Goal: Information Seeking & Learning: Find specific fact

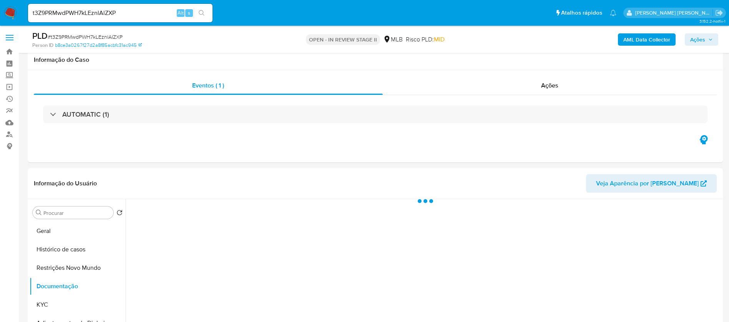
select select "10"
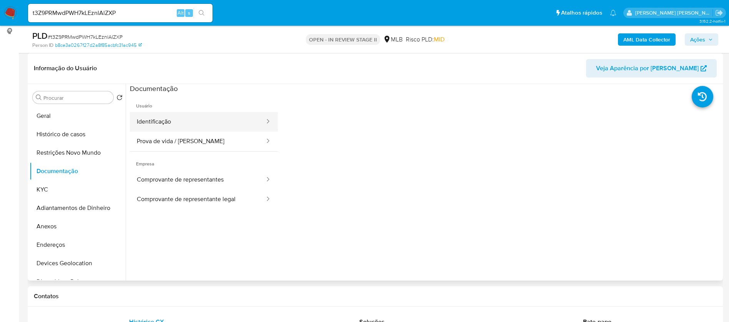
click at [213, 118] on button "Identificação" at bounding box center [198, 122] width 136 height 20
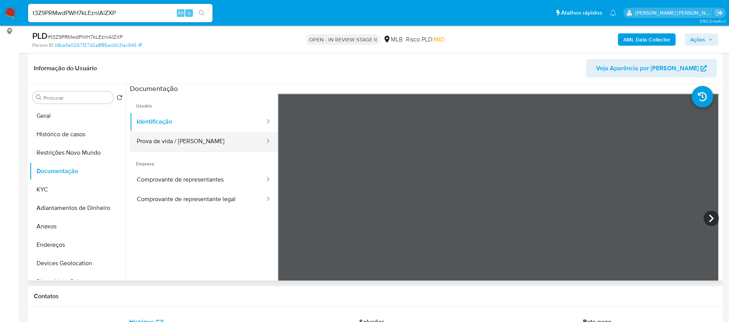
click at [213, 145] on button "Prova de vida / [PERSON_NAME]" at bounding box center [198, 142] width 136 height 20
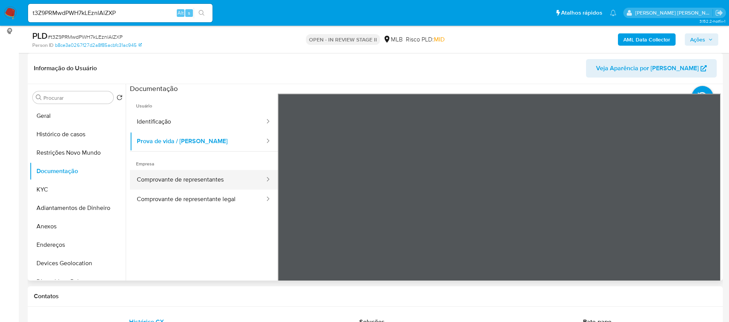
click at [211, 177] on button "Comprovante de representantes" at bounding box center [198, 180] width 136 height 20
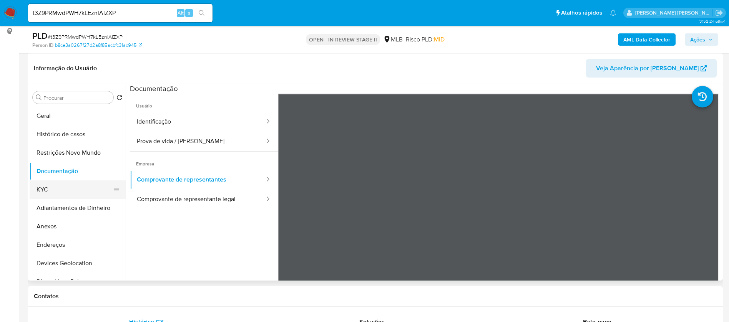
click at [65, 190] on button "KYC" at bounding box center [75, 190] width 90 height 18
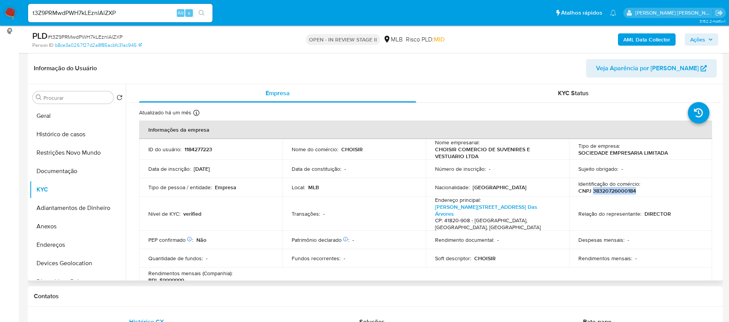
drag, startPoint x: 636, startPoint y: 191, endPoint x: 591, endPoint y: 191, distance: 44.6
click at [591, 191] on div "Identificação do comércio : CNPJ 38320726000184" at bounding box center [640, 188] width 125 height 14
copy p "38320726000184"
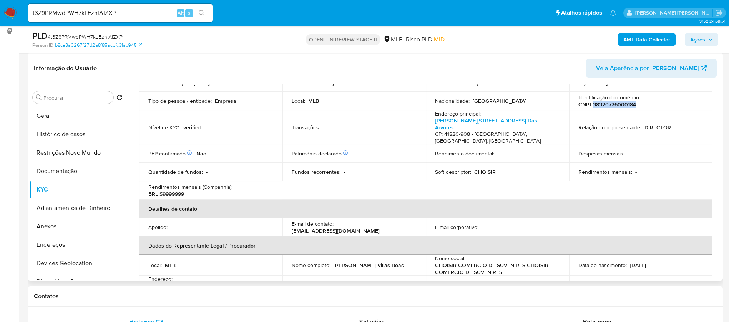
scroll to position [231, 0]
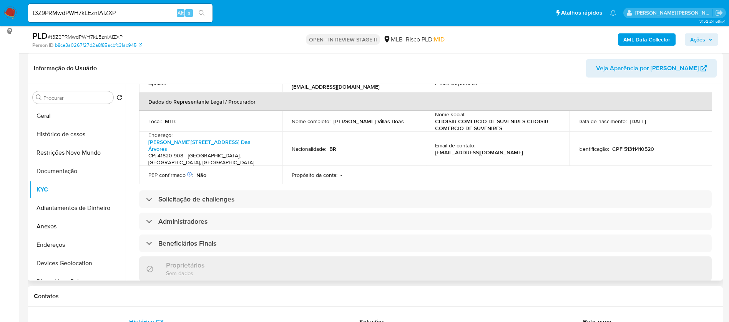
drag, startPoint x: 334, startPoint y: 107, endPoint x: 407, endPoint y: 109, distance: 73.4
click at [407, 118] on div "Nome completo : [PERSON_NAME] Villas Boas" at bounding box center [354, 121] width 125 height 7
copy p "[PERSON_NAME] Villas Boas"
drag, startPoint x: 656, startPoint y: 128, endPoint x: 611, endPoint y: 127, distance: 44.6
click at [611, 146] on div "Identificação : CPF 51311410520" at bounding box center [640, 149] width 125 height 7
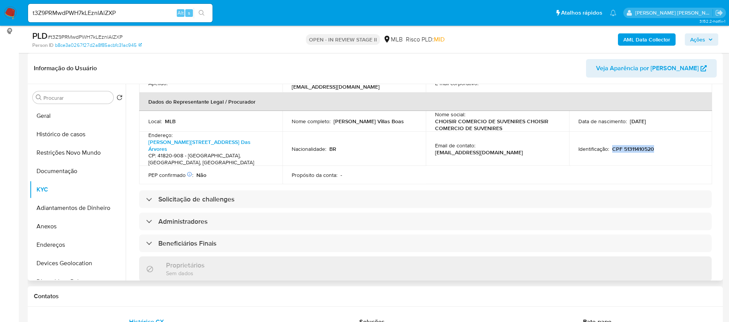
copy p "CPF 51311410520"
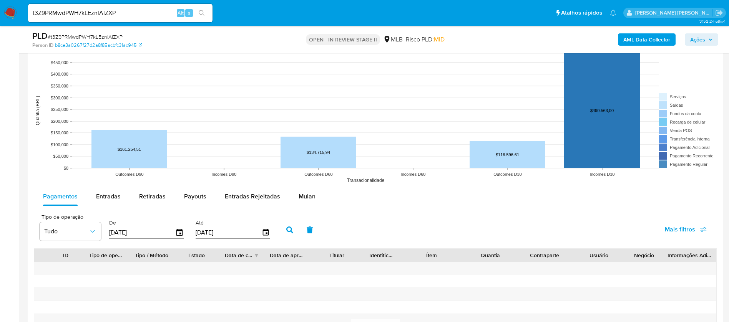
scroll to position [749, 0]
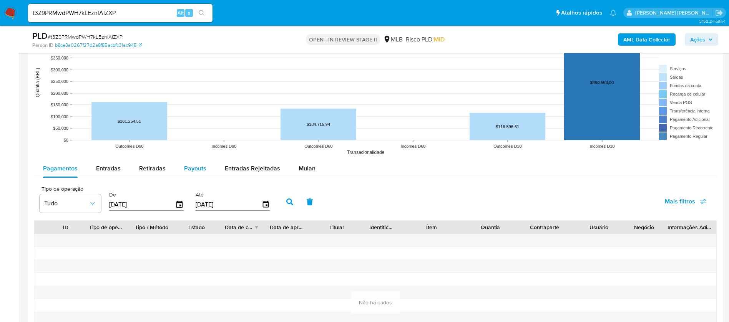
click at [191, 168] on span "Payouts" at bounding box center [195, 168] width 22 height 9
select select "10"
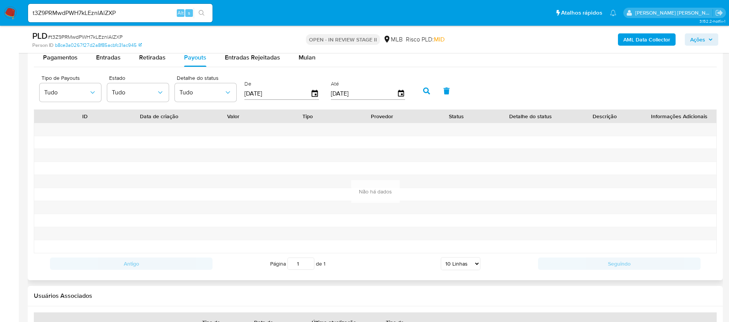
scroll to position [865, 0]
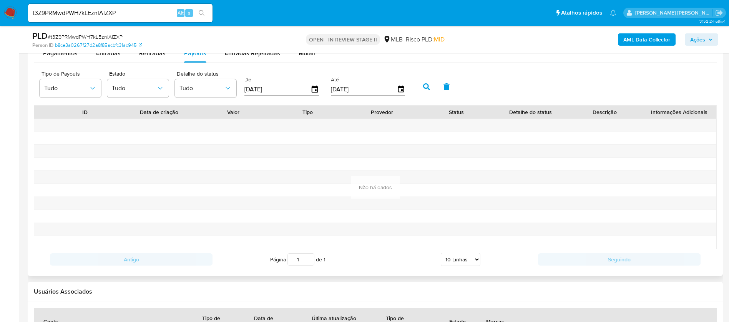
click at [280, 92] on input "[DATE]" at bounding box center [277, 89] width 66 height 12
click at [316, 90] on icon "button" at bounding box center [315, 89] width 6 height 7
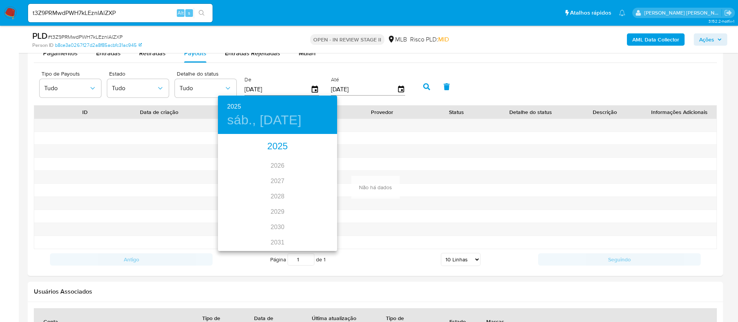
click at [275, 147] on div "2025" at bounding box center [277, 146] width 119 height 15
click at [275, 150] on div "feb." at bounding box center [278, 149] width 40 height 29
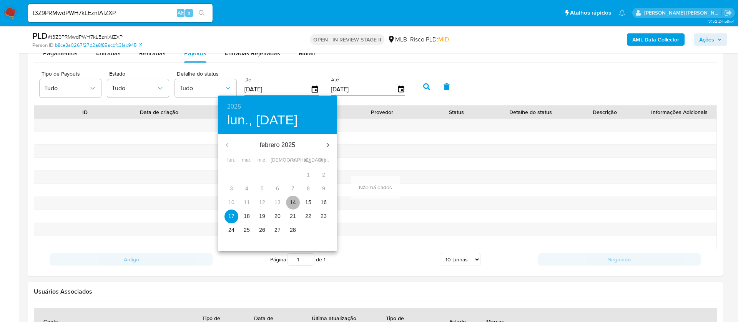
click at [294, 199] on p "14" at bounding box center [293, 203] width 6 height 8
type input "[DATE]"
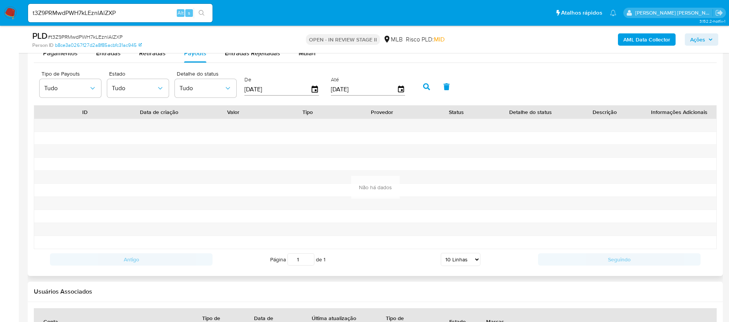
click at [429, 85] on icon "button" at bounding box center [426, 86] width 7 height 7
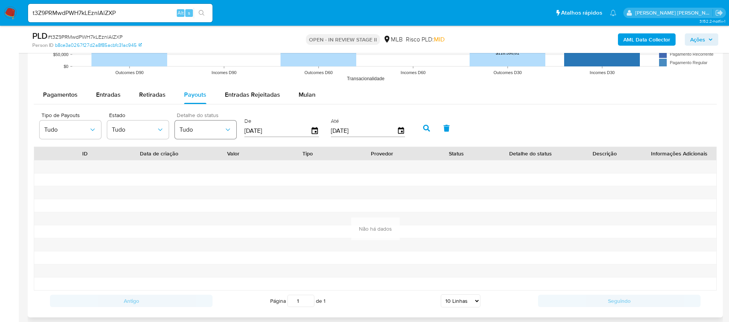
scroll to position [807, 0]
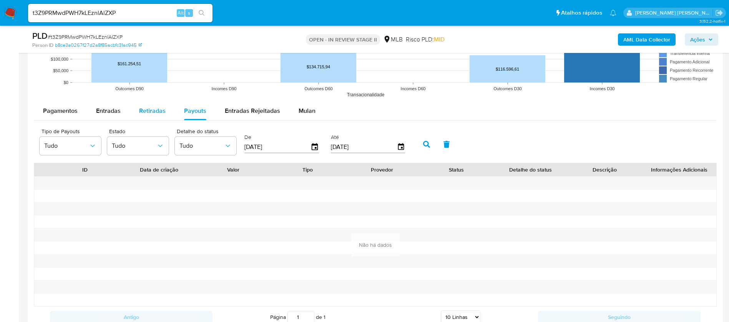
click at [139, 115] on span "Retiradas" at bounding box center [152, 110] width 27 height 9
select select "10"
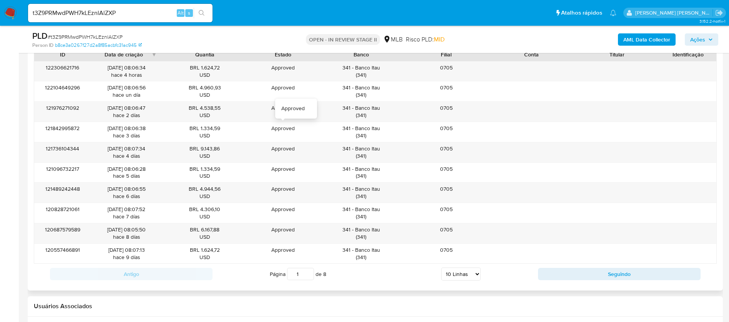
scroll to position [865, 0]
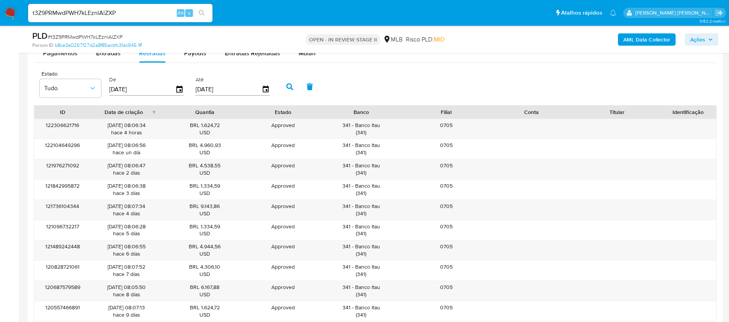
click at [404, 70] on div "Estado Tudo De [DATE] Até [DATE]" at bounding box center [375, 86] width 683 height 38
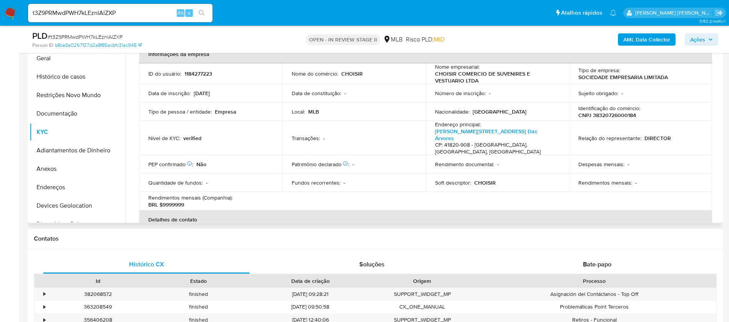
scroll to position [0, 0]
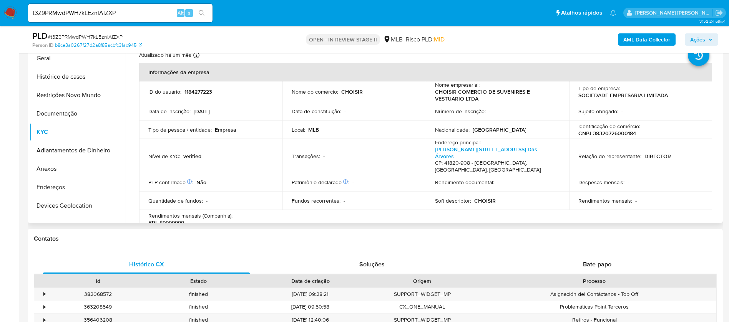
click at [631, 133] on p "CNPJ 38320726000184" at bounding box center [607, 133] width 58 height 7
copy p "38320726000184"
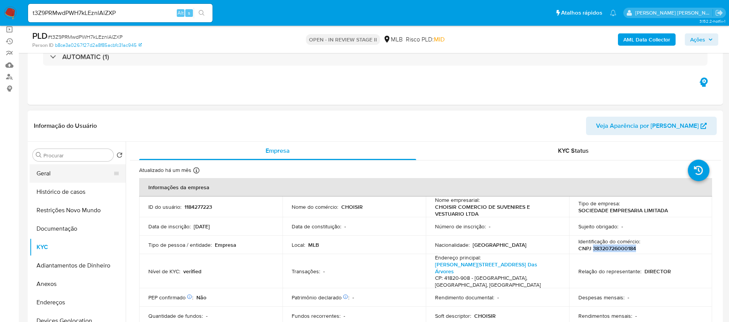
click at [47, 173] on button "Geral" at bounding box center [75, 174] width 90 height 18
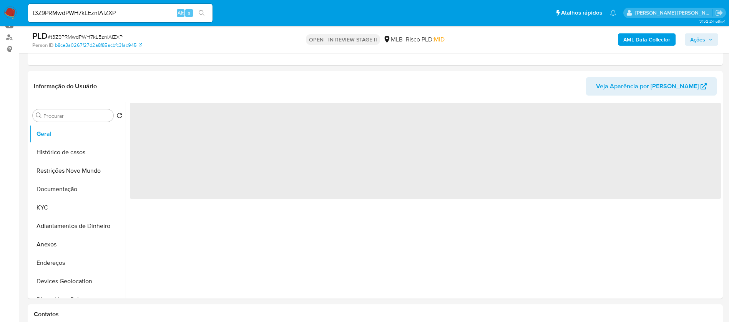
scroll to position [115, 0]
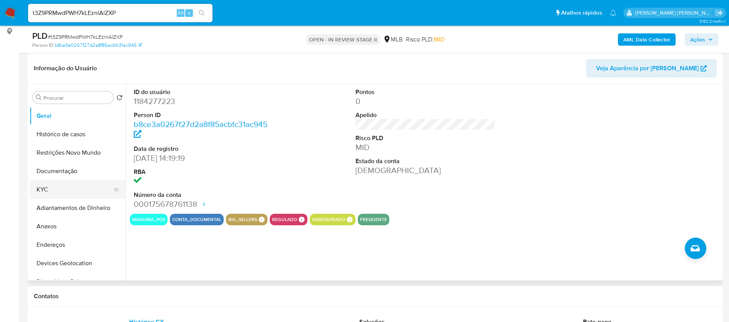
click at [78, 181] on button "KYC" at bounding box center [75, 190] width 90 height 18
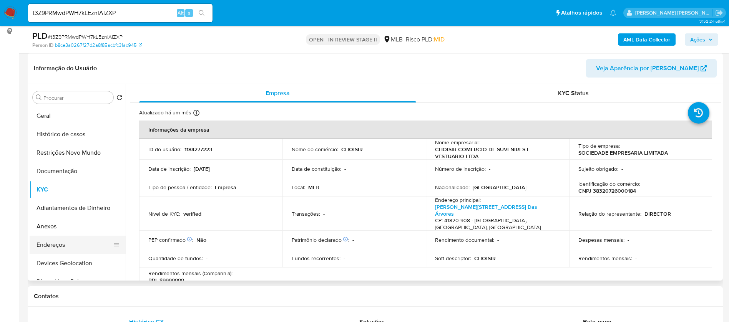
click at [68, 238] on button "Endereços" at bounding box center [75, 245] width 90 height 18
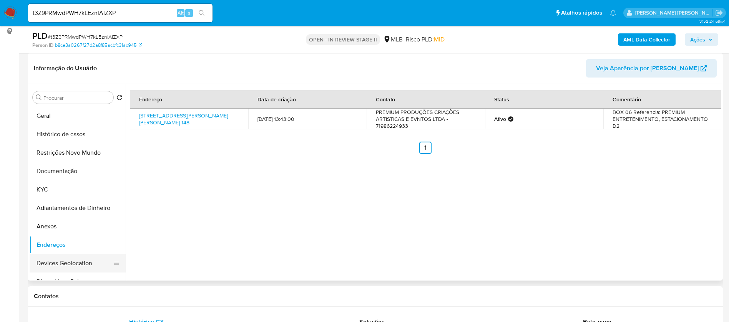
click at [71, 258] on button "Devices Geolocation" at bounding box center [75, 263] width 90 height 18
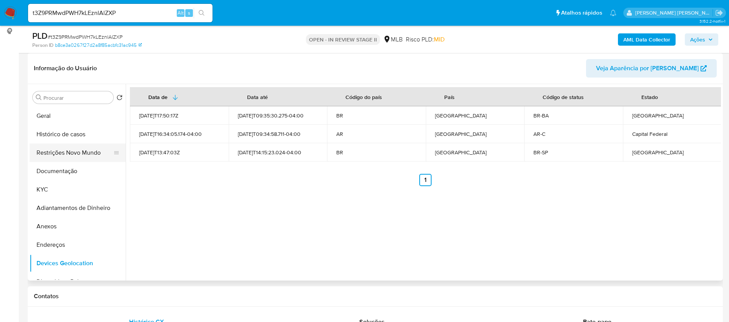
click at [75, 154] on button "Restrições Novo Mundo" at bounding box center [75, 153] width 90 height 18
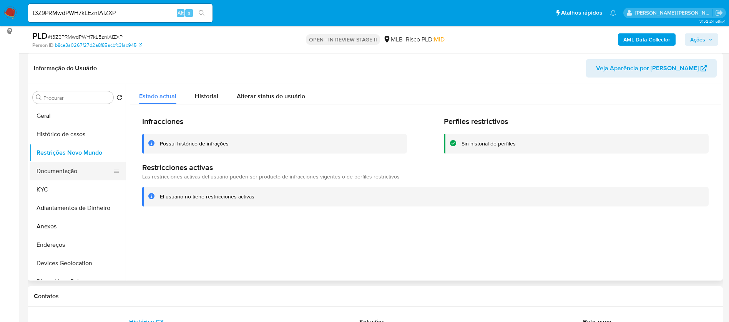
scroll to position [58, 0]
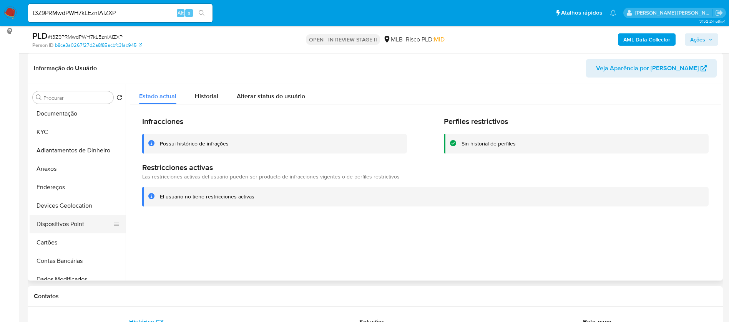
click at [73, 219] on button "Dispositivos Point" at bounding box center [75, 224] width 90 height 18
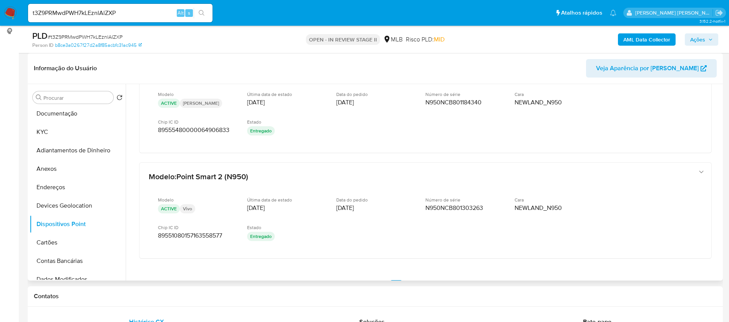
scroll to position [379, 0]
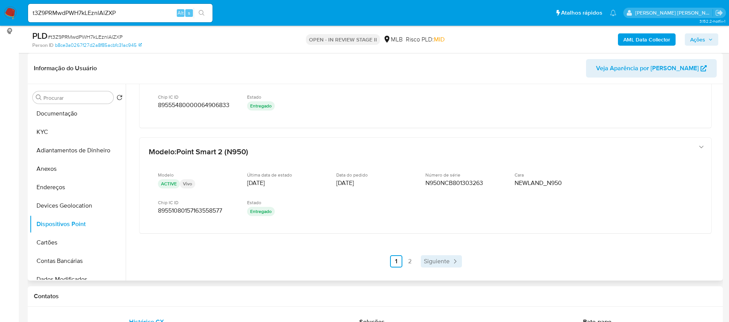
click at [435, 262] on span "Siguiente" at bounding box center [437, 262] width 26 height 6
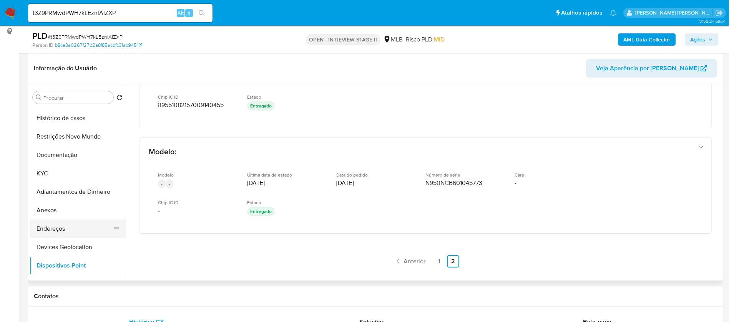
scroll to position [0, 0]
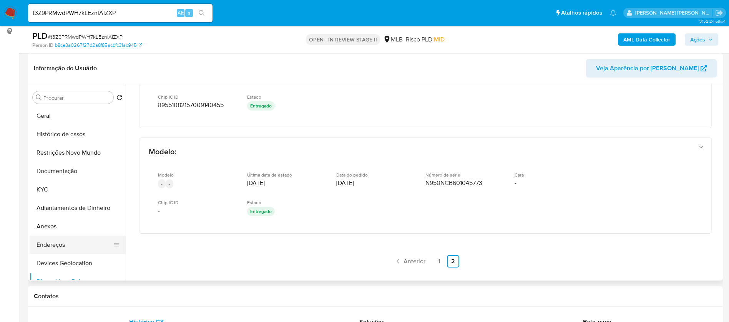
click at [72, 186] on button "KYC" at bounding box center [78, 190] width 96 height 18
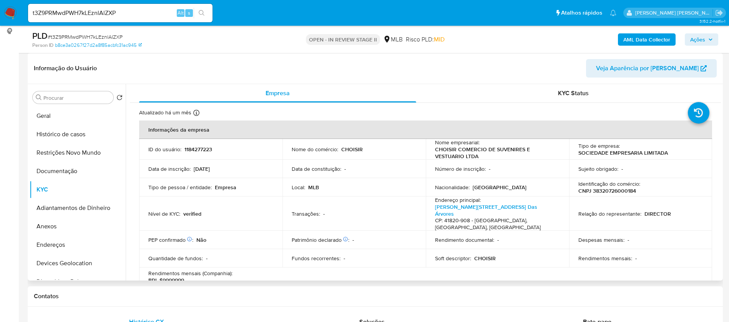
click at [623, 193] on p "CNPJ 38320726000184" at bounding box center [607, 191] width 58 height 7
copy p "38320726000184"
click at [60, 173] on button "Documentação" at bounding box center [75, 171] width 90 height 18
